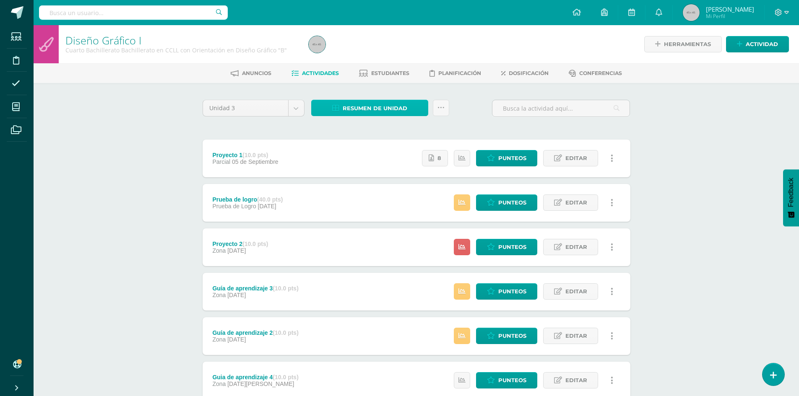
click at [380, 112] on span "Resumen de unidad" at bounding box center [374, 109] width 65 height 16
click at [383, 53] on link "Descargar como HTML" at bounding box center [369, 53] width 89 height 13
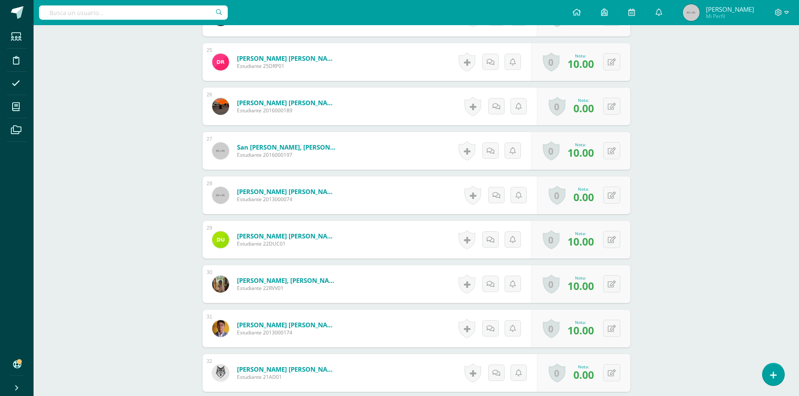
scroll to position [1459, 0]
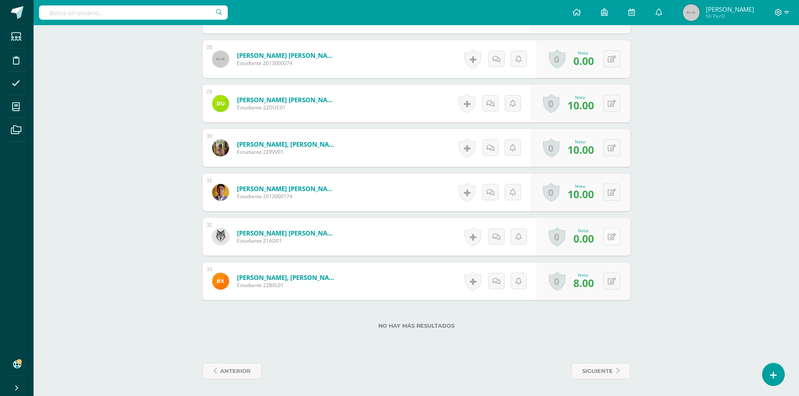
click at [612, 236] on button at bounding box center [611, 236] width 17 height 17
type input "10"
click at [593, 242] on icon at bounding box center [595, 239] width 8 height 7
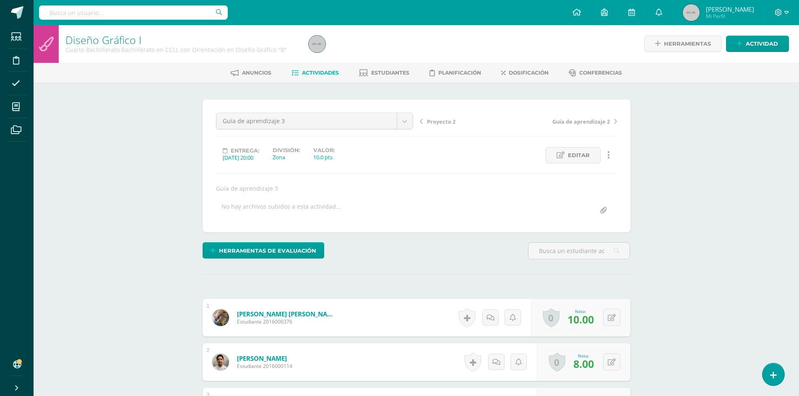
drag, startPoint x: 288, startPoint y: 187, endPoint x: 212, endPoint y: 189, distance: 75.5
click at [213, 189] on div "Guía de aprendizaje 3" at bounding box center [416, 188] width 407 height 8
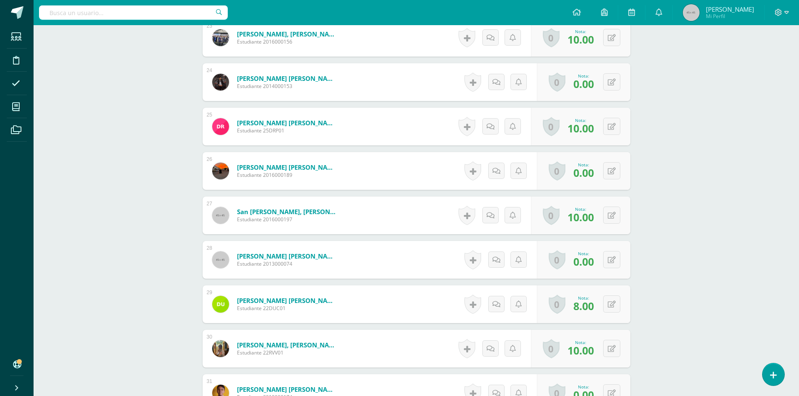
scroll to position [1459, 0]
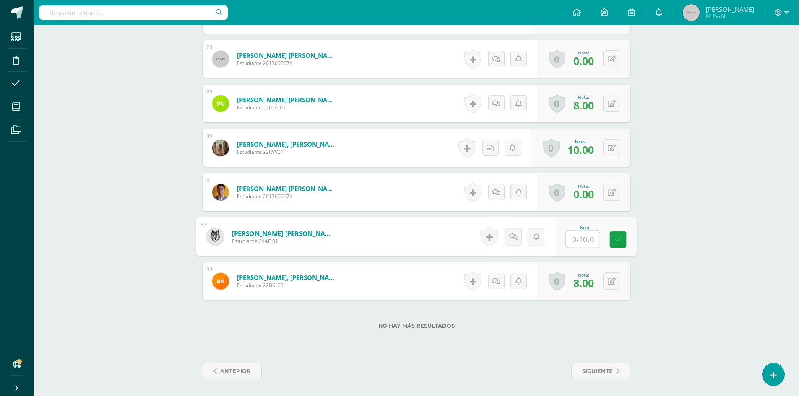
click at [574, 241] on input "text" at bounding box center [582, 239] width 34 height 17
type input "10"
click at [617, 238] on icon at bounding box center [618, 239] width 8 height 7
